Goal: Answer question/provide support

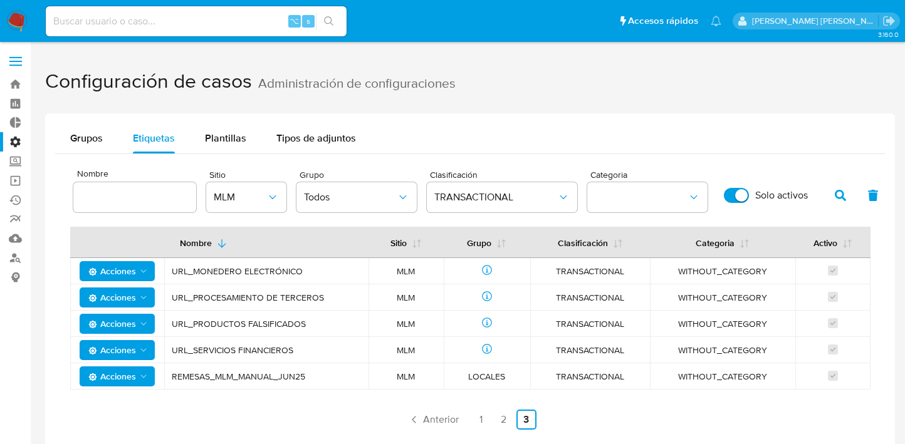
scroll to position [166, 0]
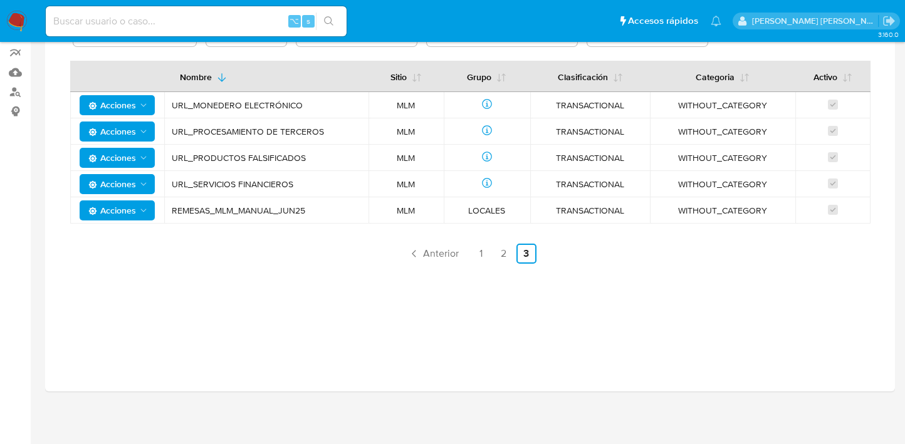
click at [22, 19] on img at bounding box center [16, 21] width 21 height 21
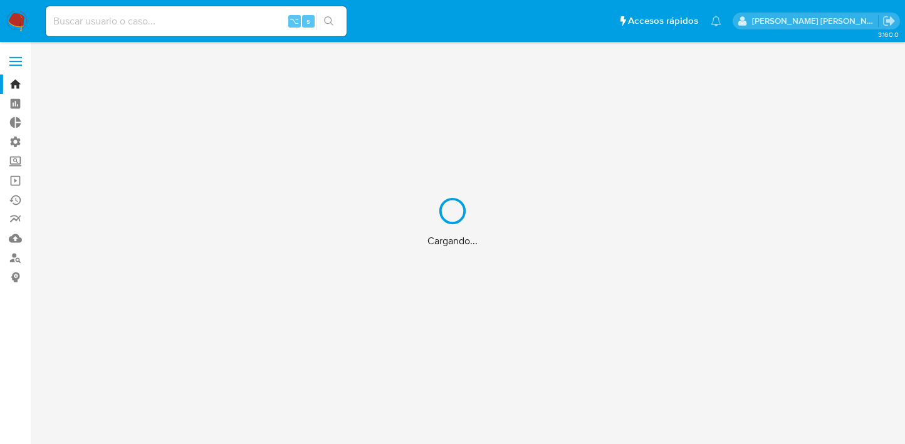
click at [18, 63] on div "Cargando..." at bounding box center [452, 222] width 905 height 444
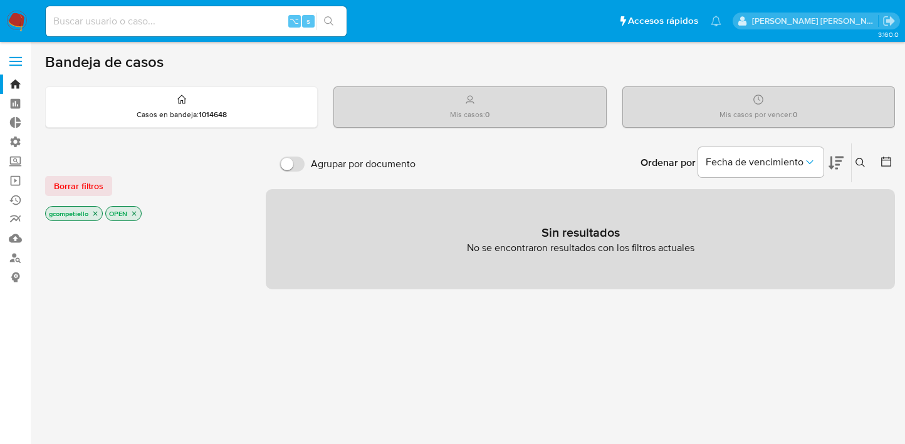
click at [21, 63] on label at bounding box center [15, 61] width 31 height 26
click at [0, 0] on input "checkbox" at bounding box center [0, 0] width 0 height 0
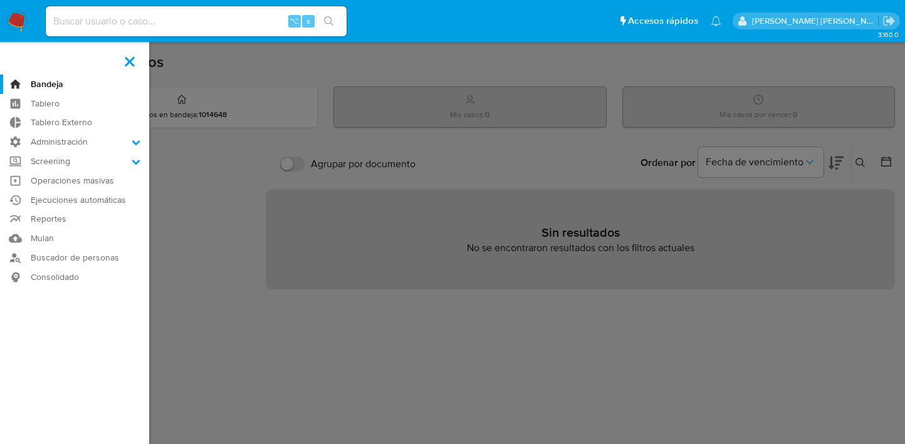
click at [196, 76] on label at bounding box center [452, 222] width 905 height 444
click at [0, 0] on input "checkbox" at bounding box center [0, 0] width 0 height 0
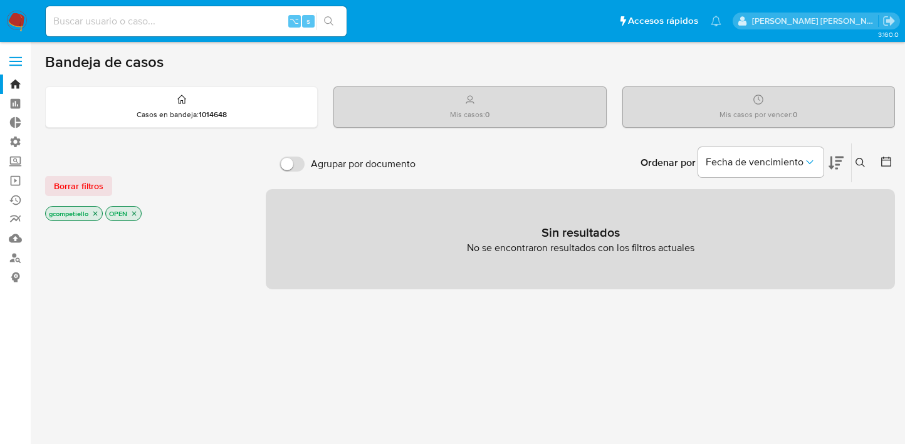
click at [177, 23] on input at bounding box center [196, 21] width 301 height 16
type input "giucompetiello"
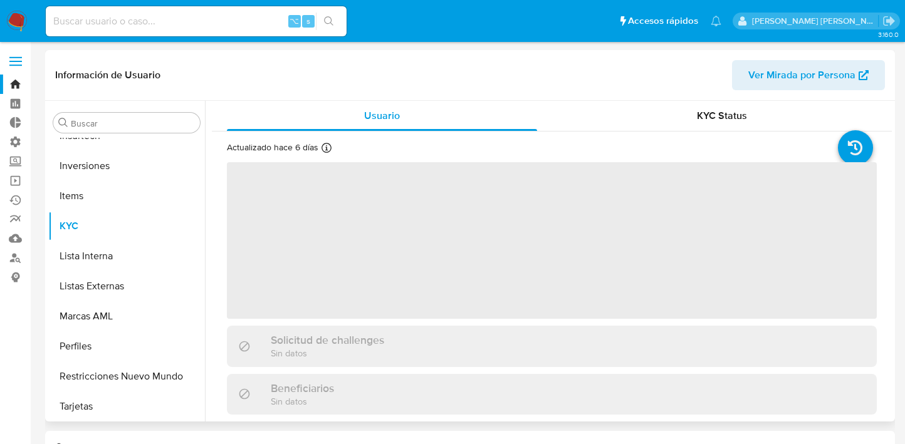
scroll to position [590, 0]
select select "10"
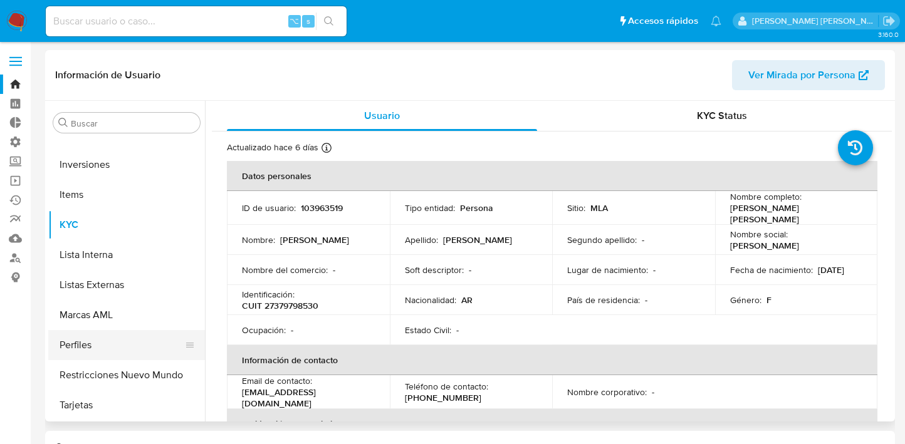
click at [118, 339] on button "Perfiles" at bounding box center [121, 345] width 147 height 30
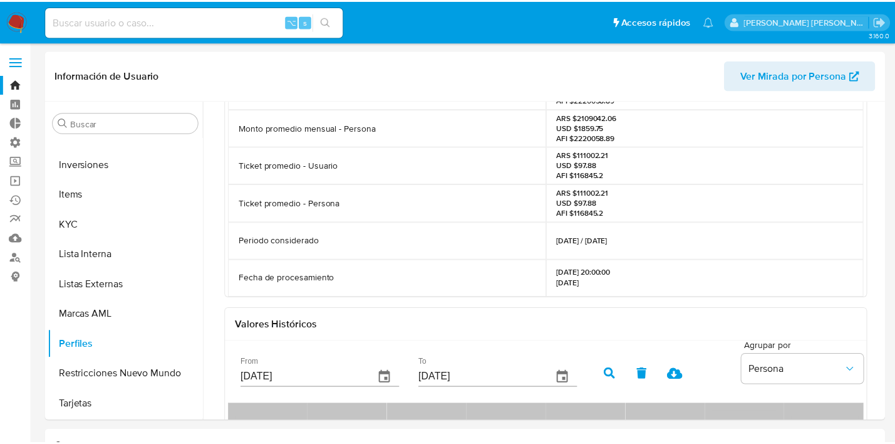
scroll to position [0, 0]
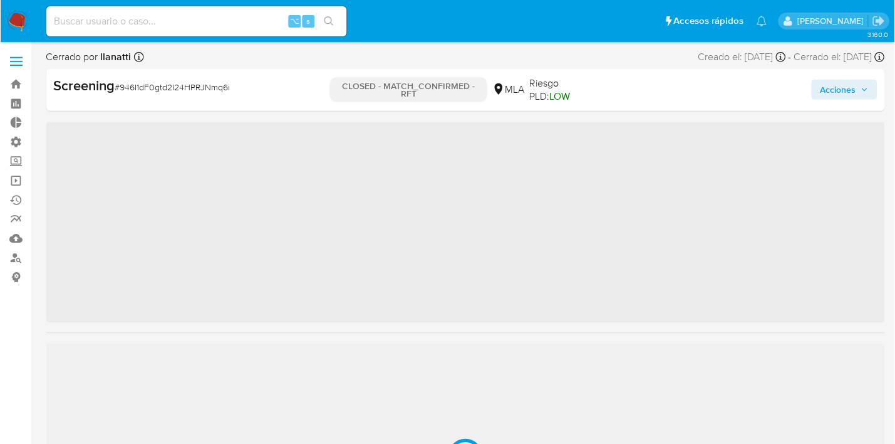
scroll to position [590, 0]
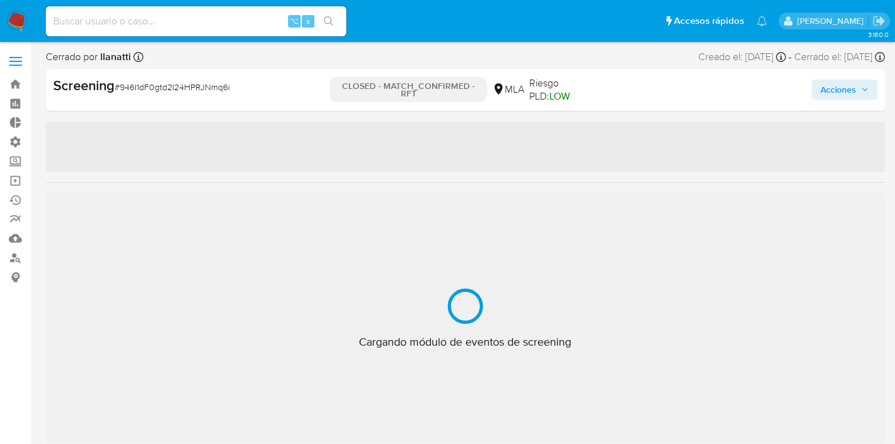
select select "10"
